Goal: Task Accomplishment & Management: Complete application form

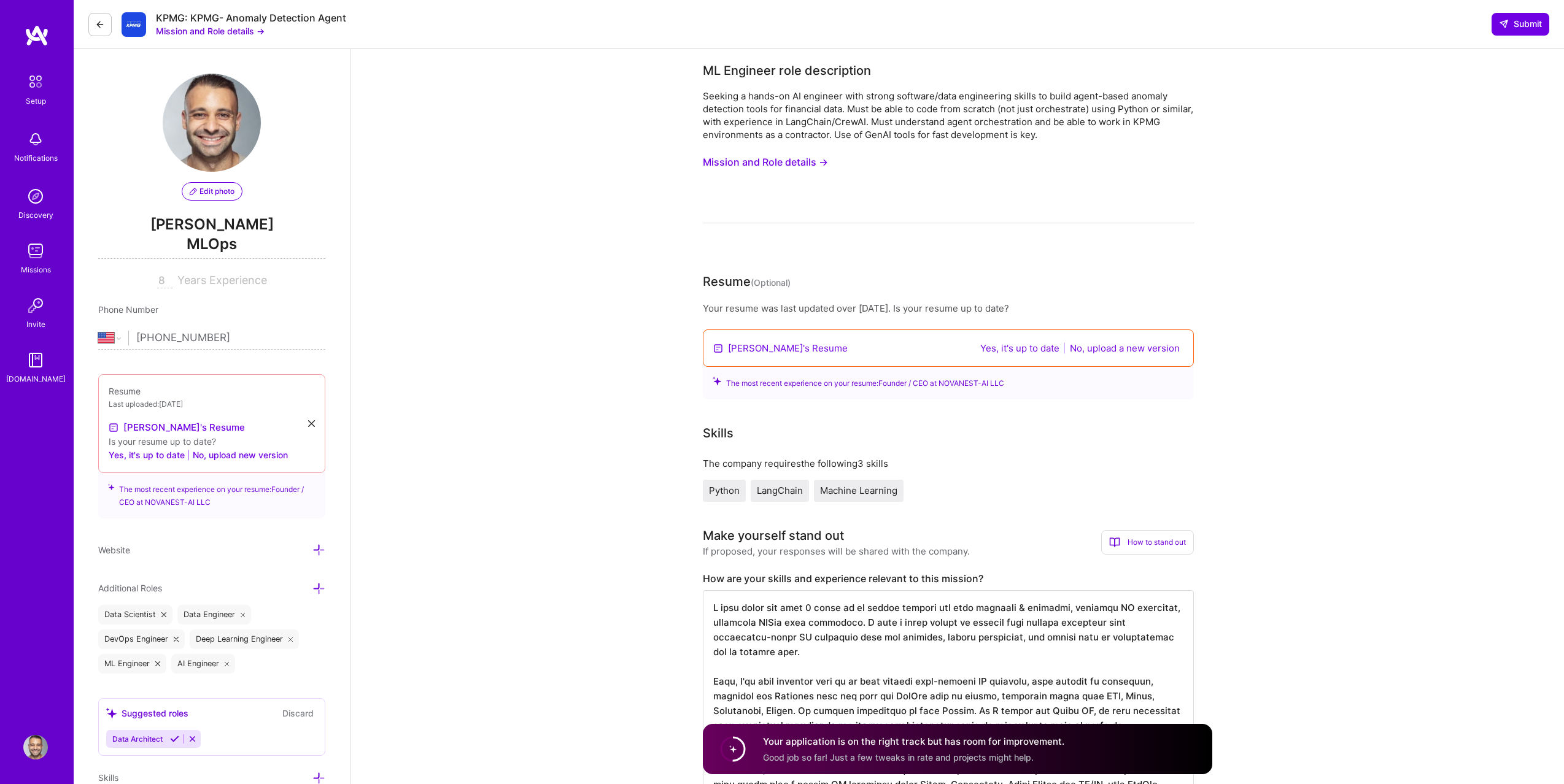
select select "US"
click at [100, 22] on icon at bounding box center [100, 25] width 10 height 10
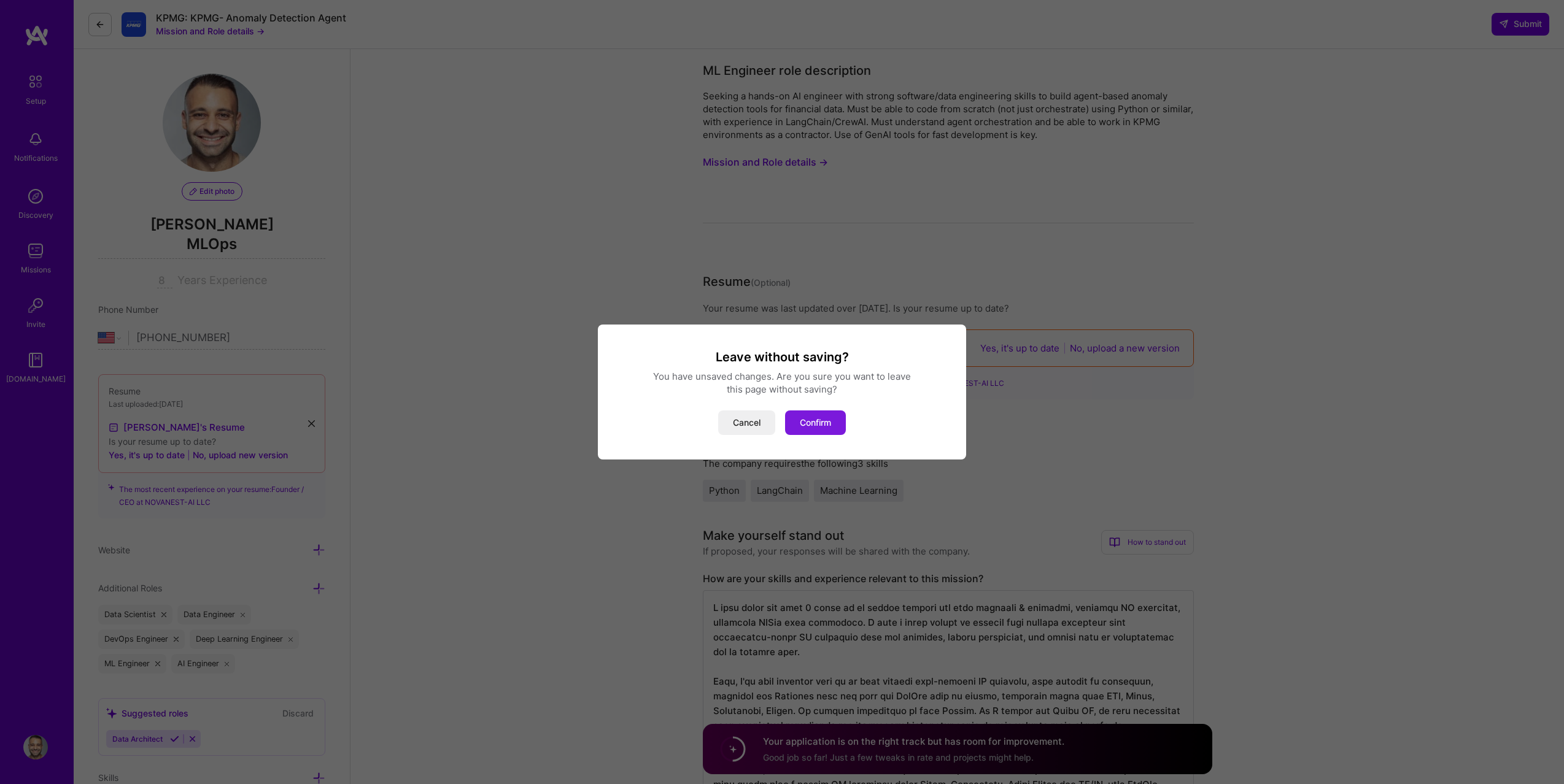
click at [811, 427] on button "Confirm" at bounding box center [815, 422] width 60 height 25
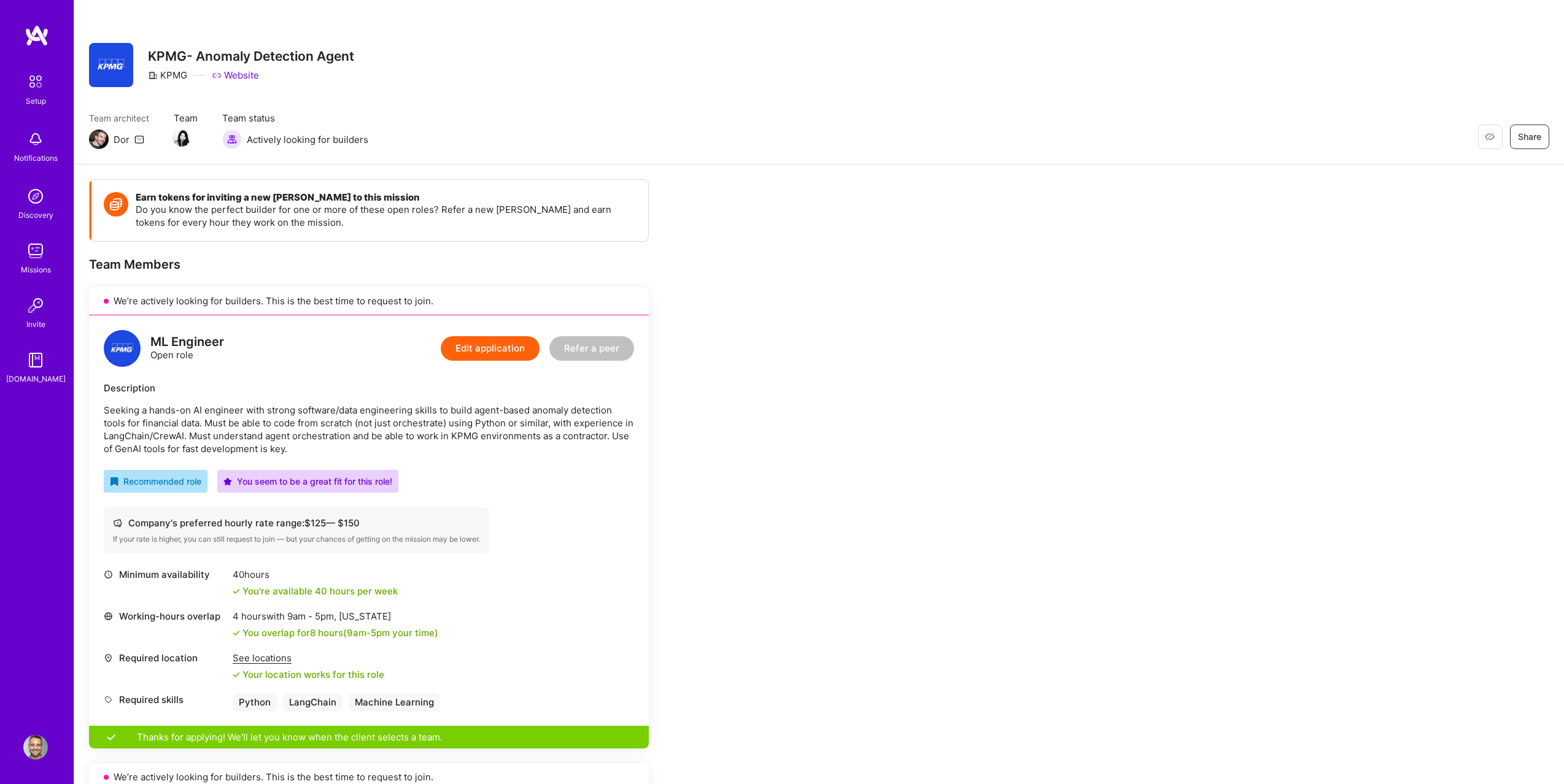
click at [41, 87] on img at bounding box center [36, 82] width 26 height 26
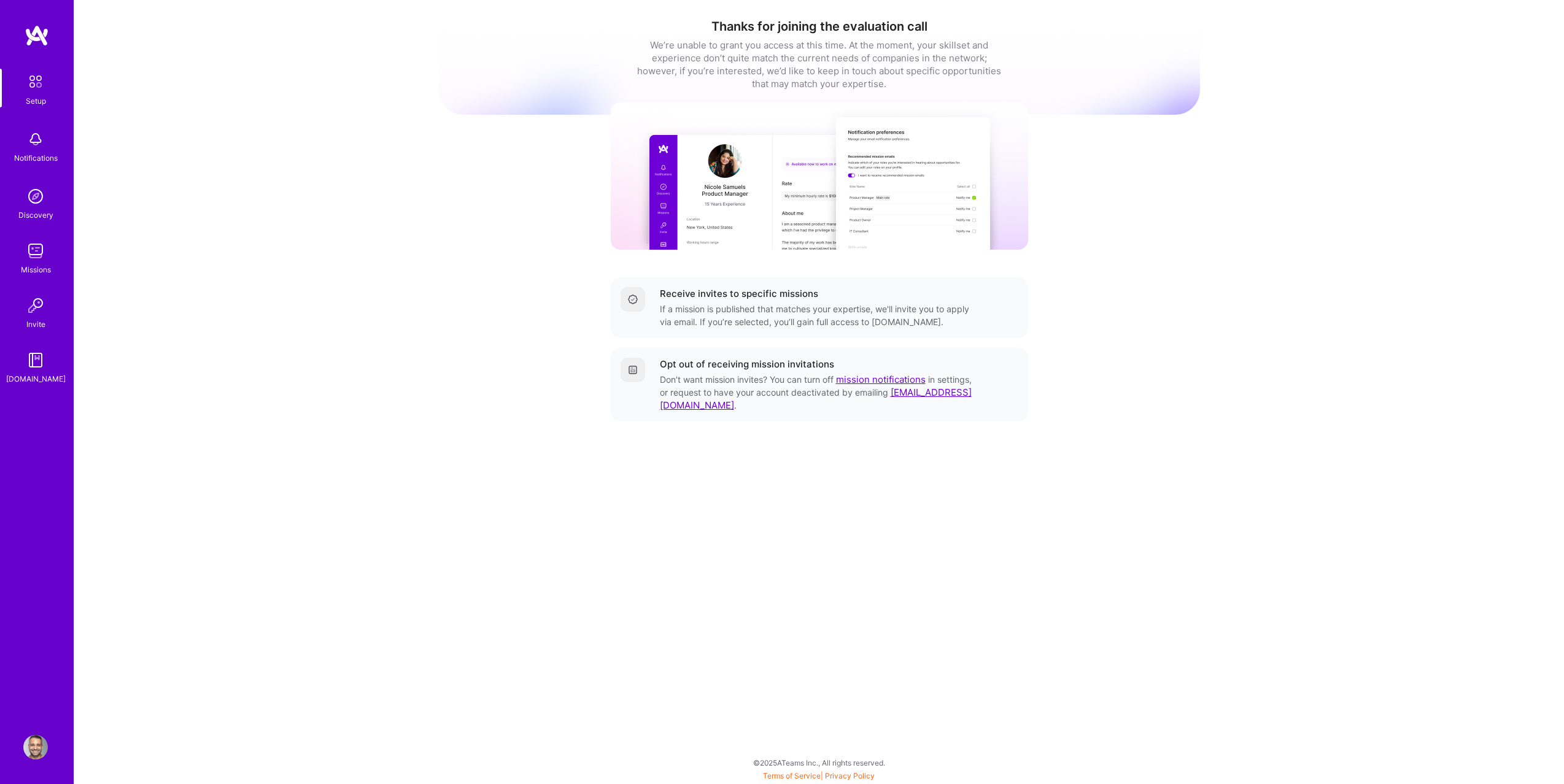
click at [34, 254] on img at bounding box center [36, 251] width 25 height 25
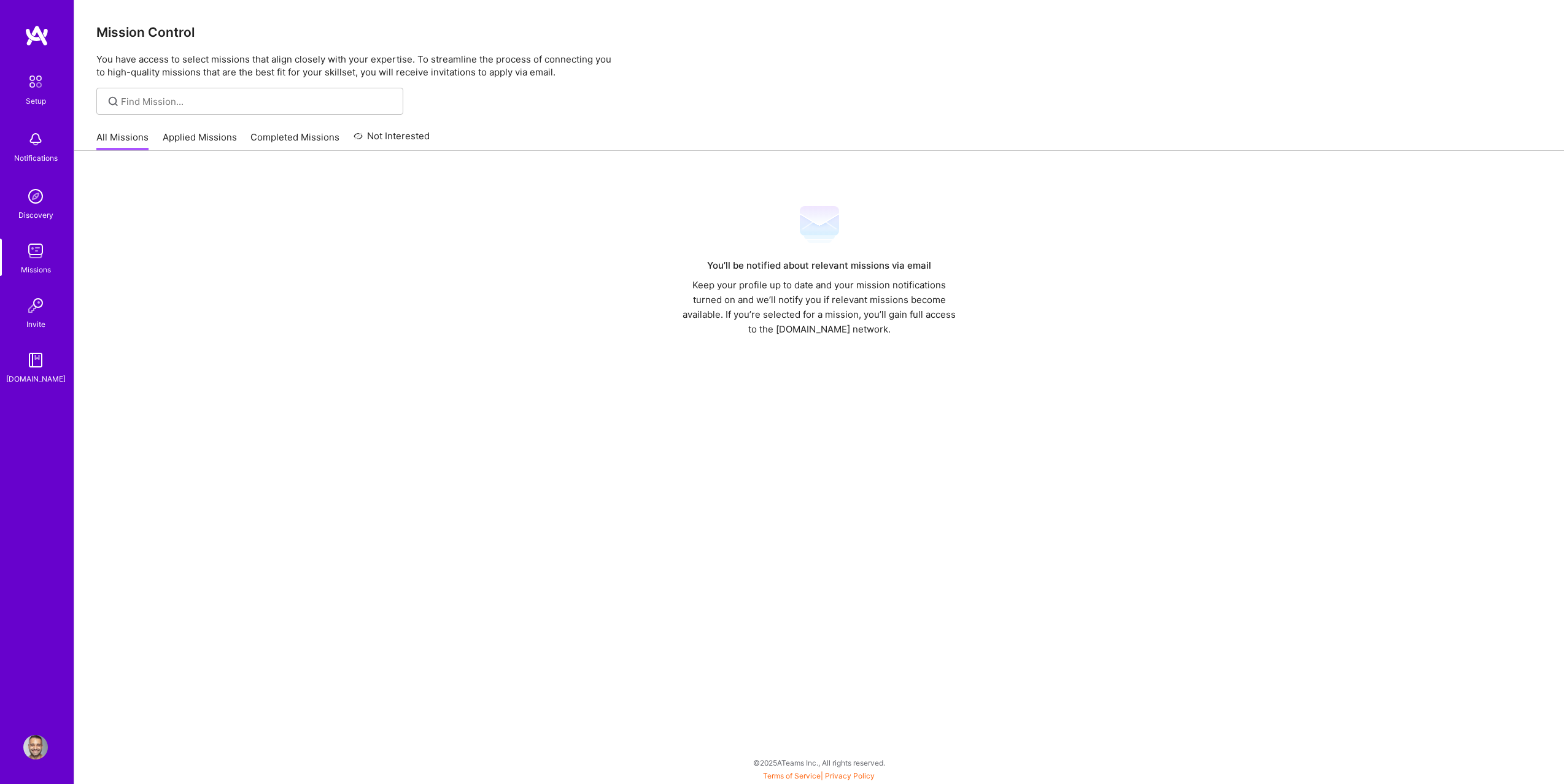
click at [201, 141] on link "Applied Missions" at bounding box center [200, 141] width 74 height 20
